Goal: Find contact information: Find contact information

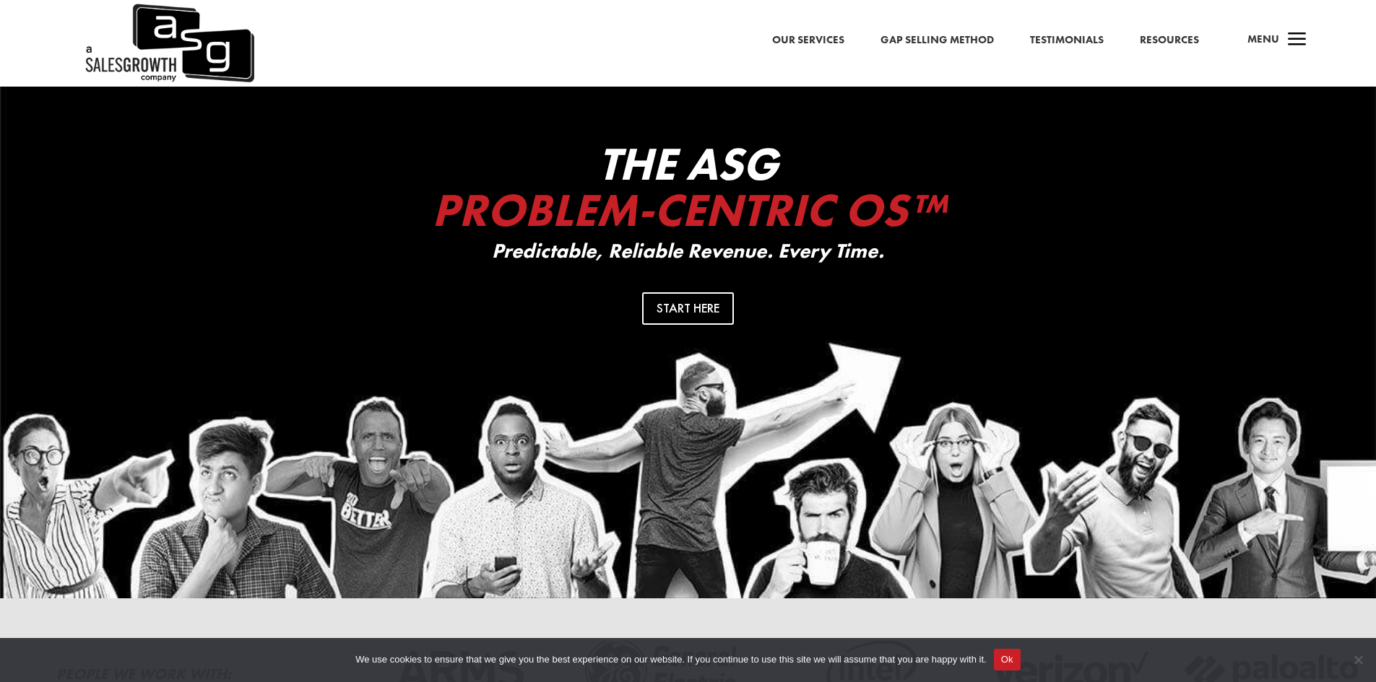
click at [1284, 42] on span "a" at bounding box center [1297, 40] width 29 height 29
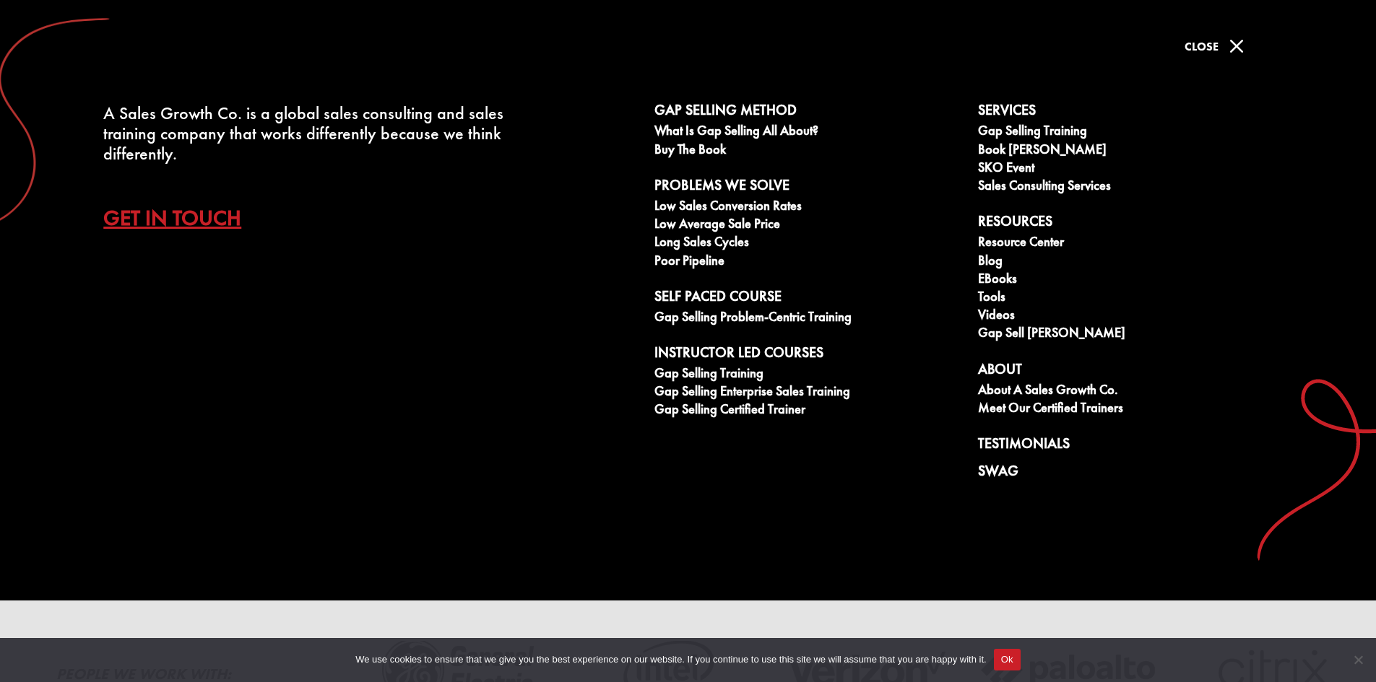
click at [1228, 51] on span "M" at bounding box center [1236, 46] width 29 height 29
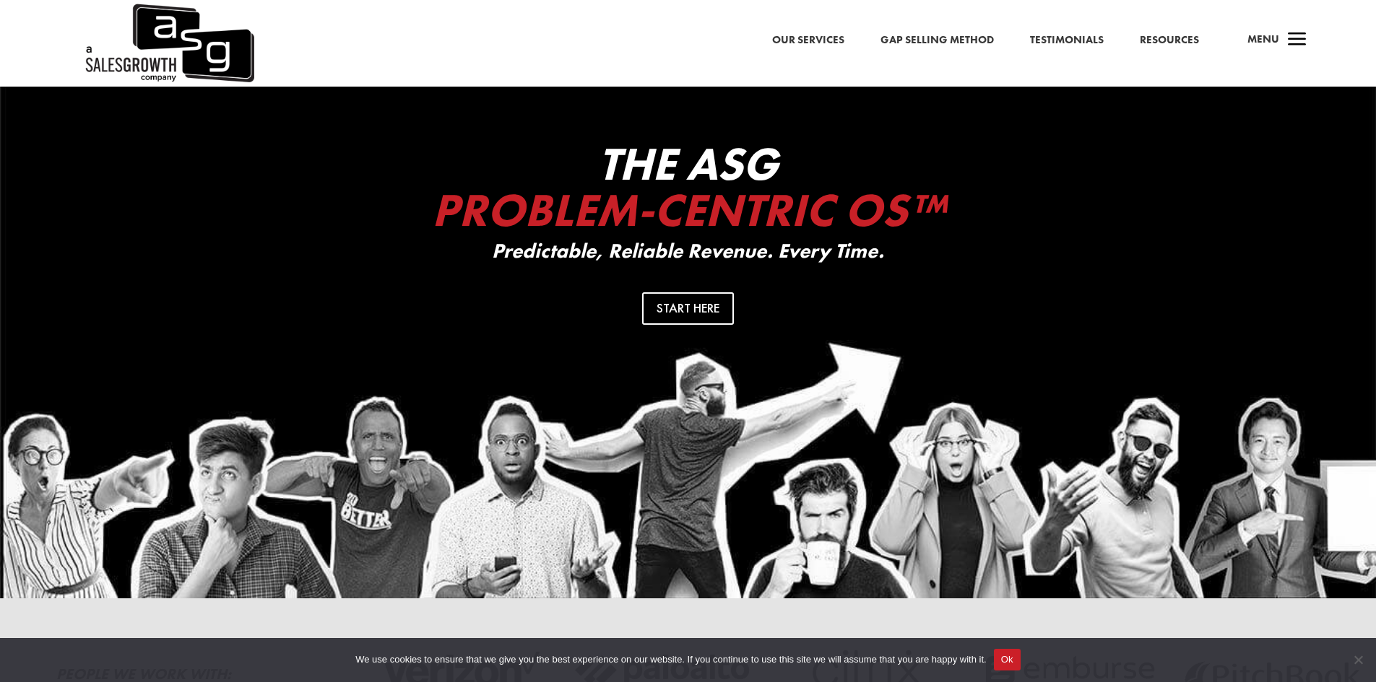
click at [1272, 44] on span "Menu" at bounding box center [1263, 39] width 32 height 14
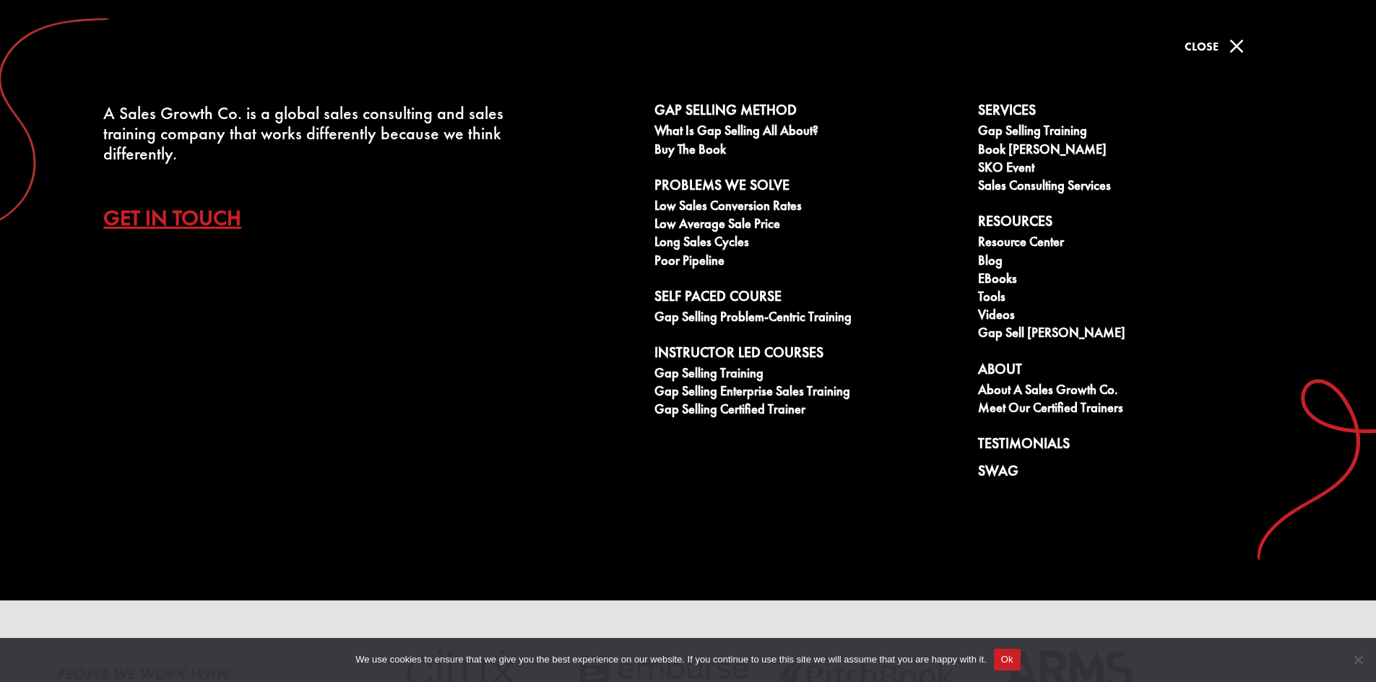
click at [180, 202] on link "Get In Touch" at bounding box center [183, 218] width 160 height 51
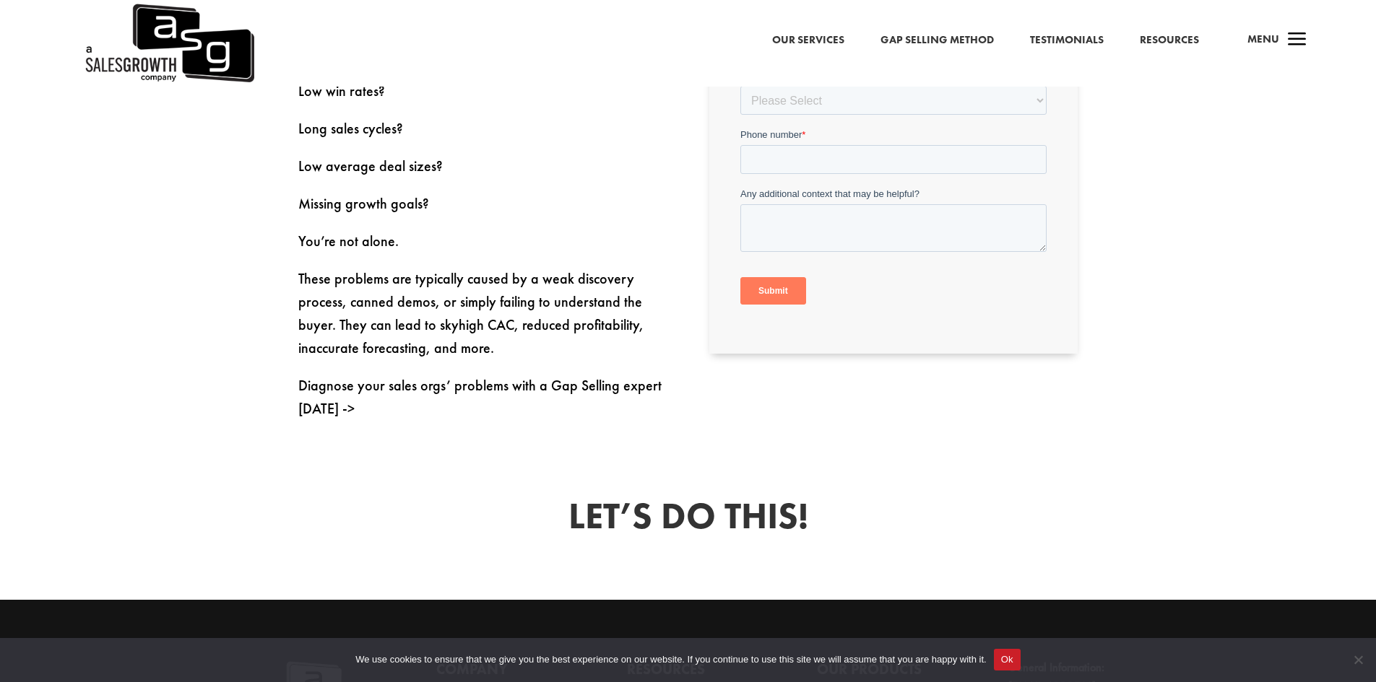
scroll to position [899, 0]
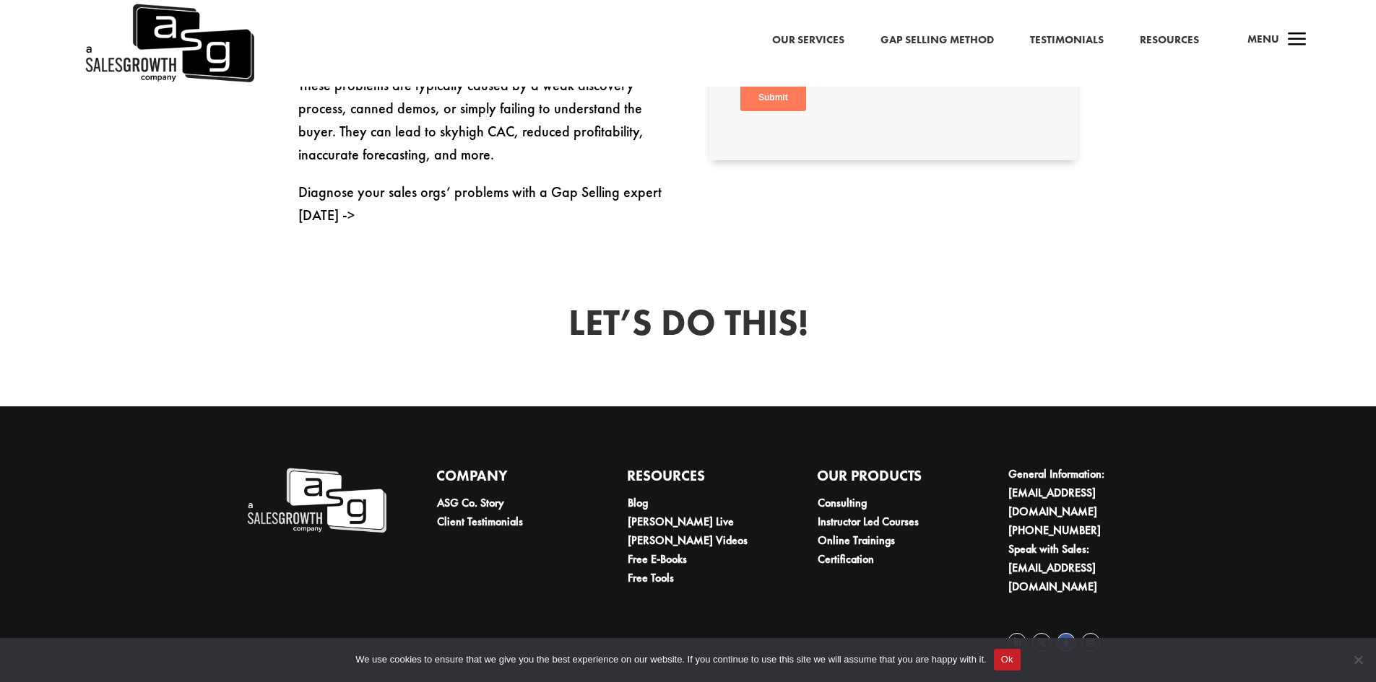
click at [1072, 633] on link "Follow" at bounding box center [1066, 642] width 19 height 19
